Goal: Information Seeking & Learning: Learn about a topic

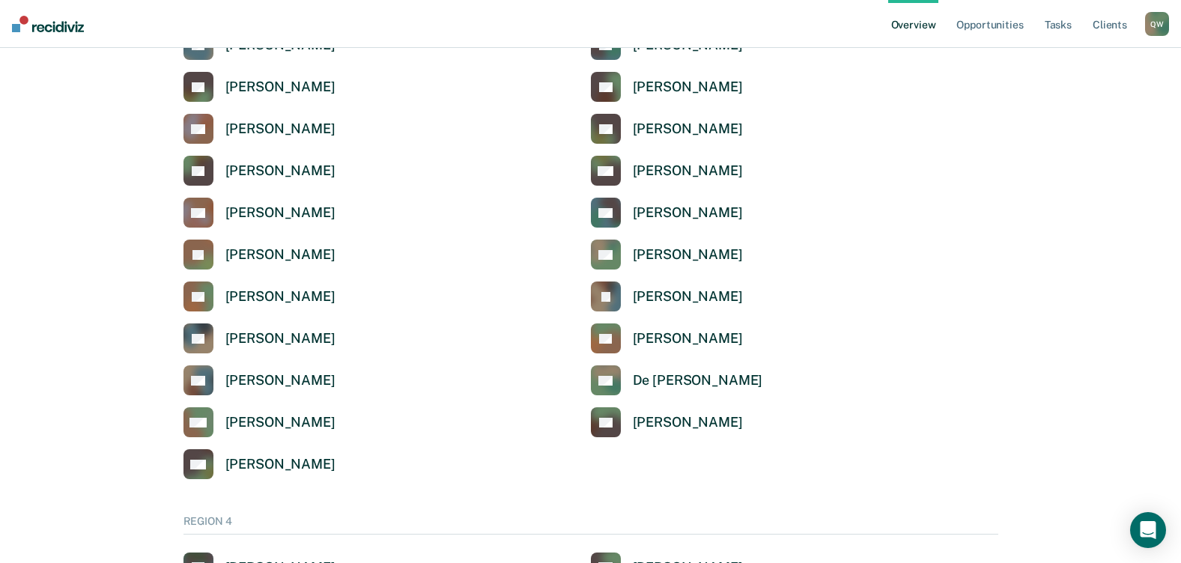
scroll to position [3369, 0]
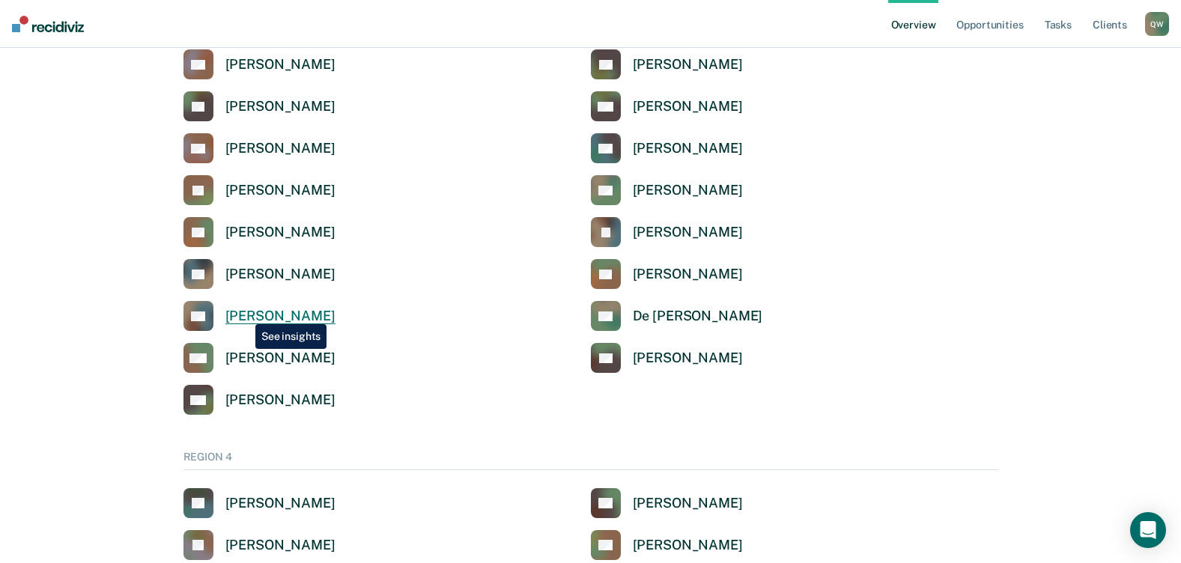
click at [244, 313] on div "[PERSON_NAME]" at bounding box center [280, 316] width 110 height 17
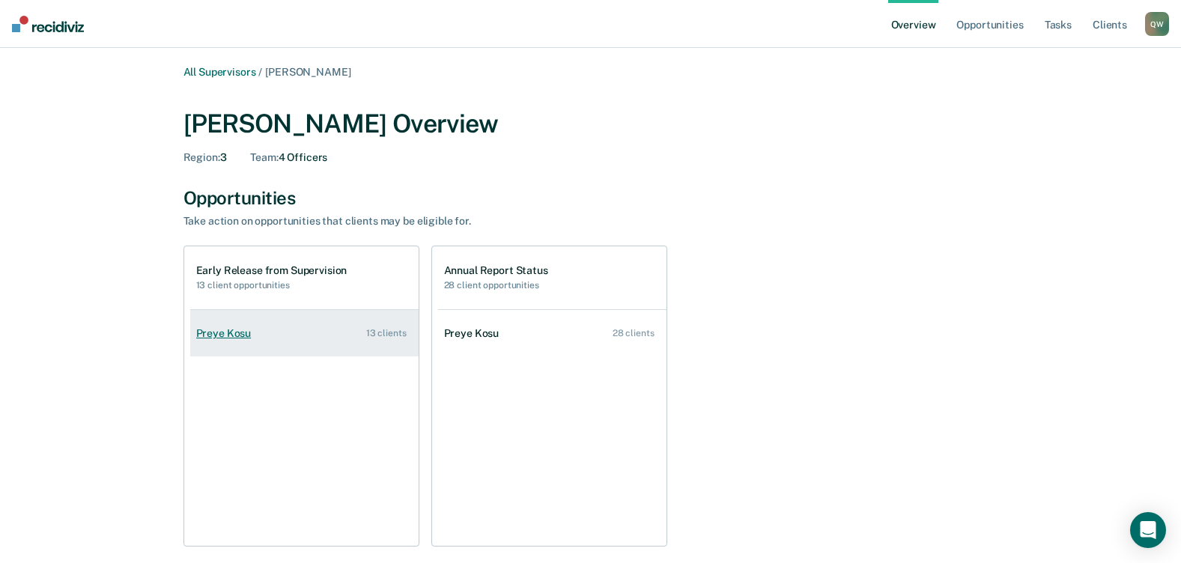
click at [240, 336] on div "Preye Kosu" at bounding box center [226, 333] width 61 height 13
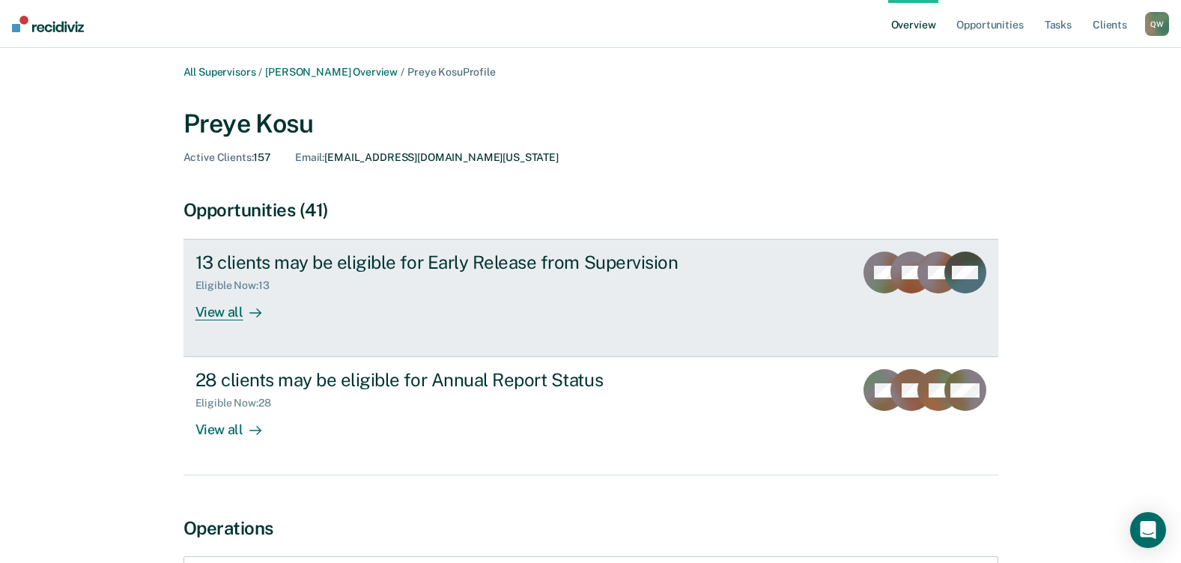
click at [228, 310] on div "View all" at bounding box center [237, 306] width 84 height 29
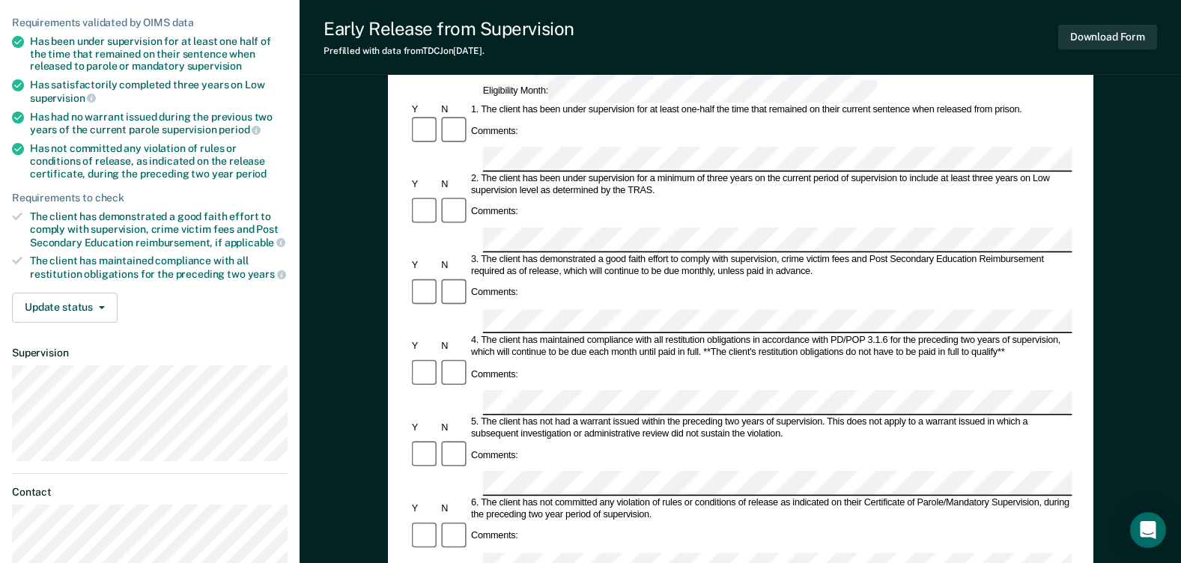
scroll to position [73, 0]
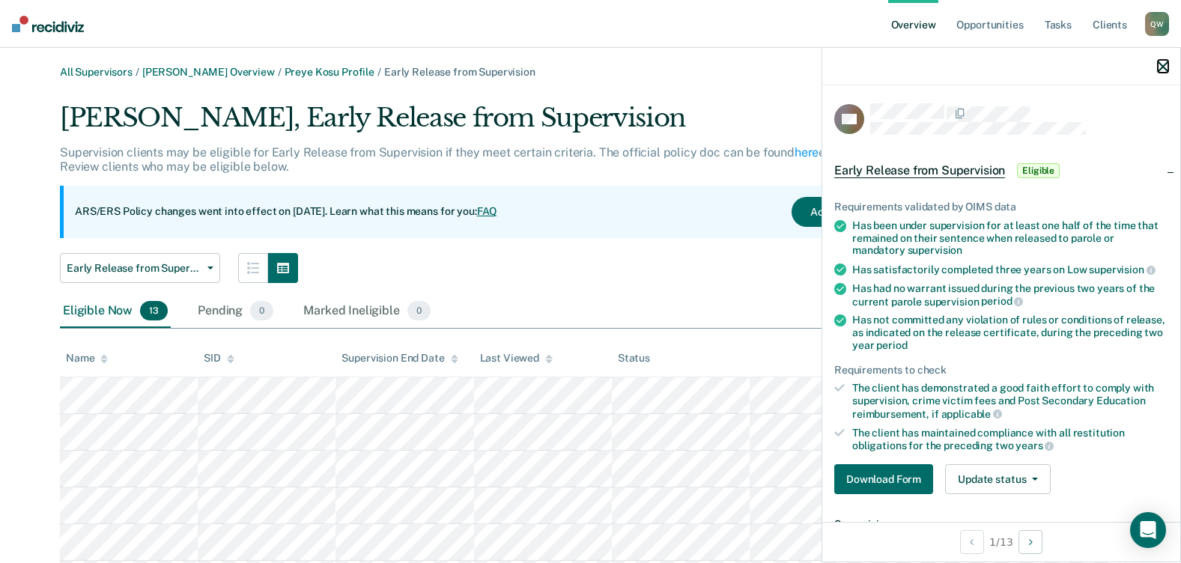
click at [1163, 67] on icon "button" at bounding box center [1162, 66] width 10 height 10
